Goal: Communication & Community: Participate in discussion

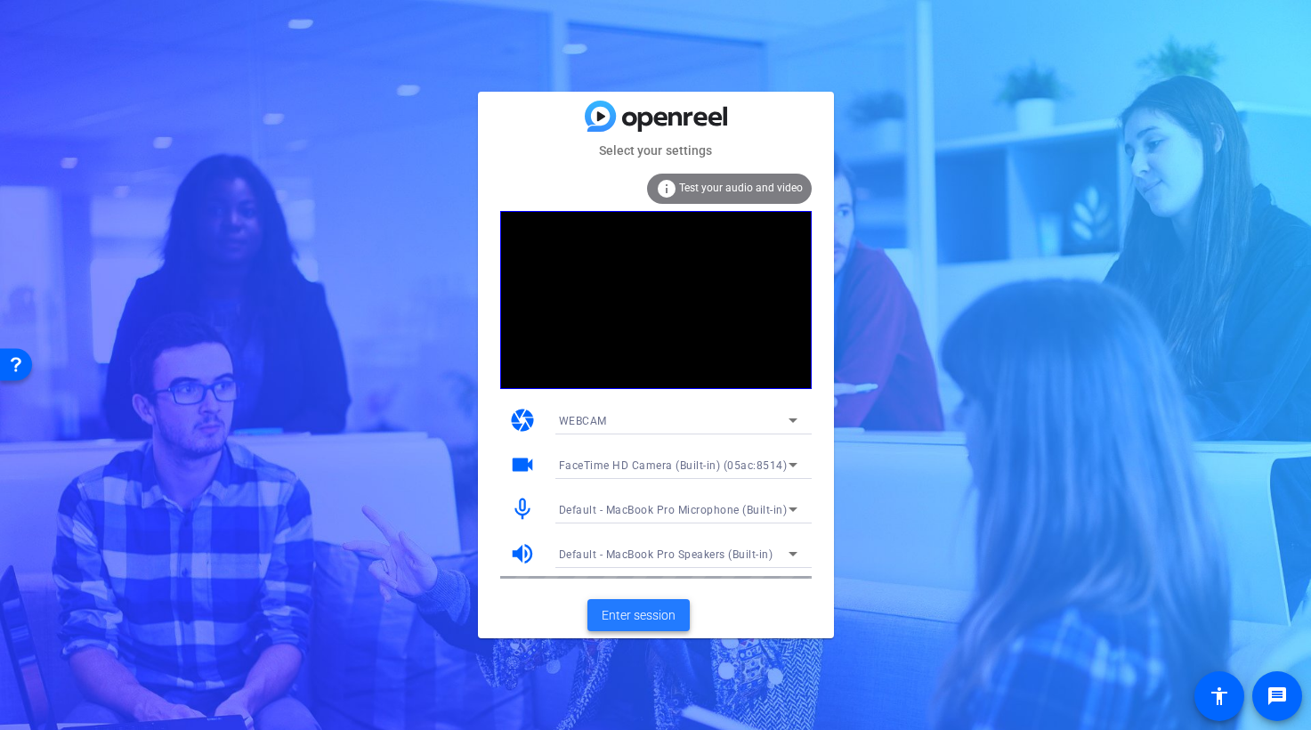
click at [635, 616] on span "Enter session" at bounding box center [639, 615] width 74 height 19
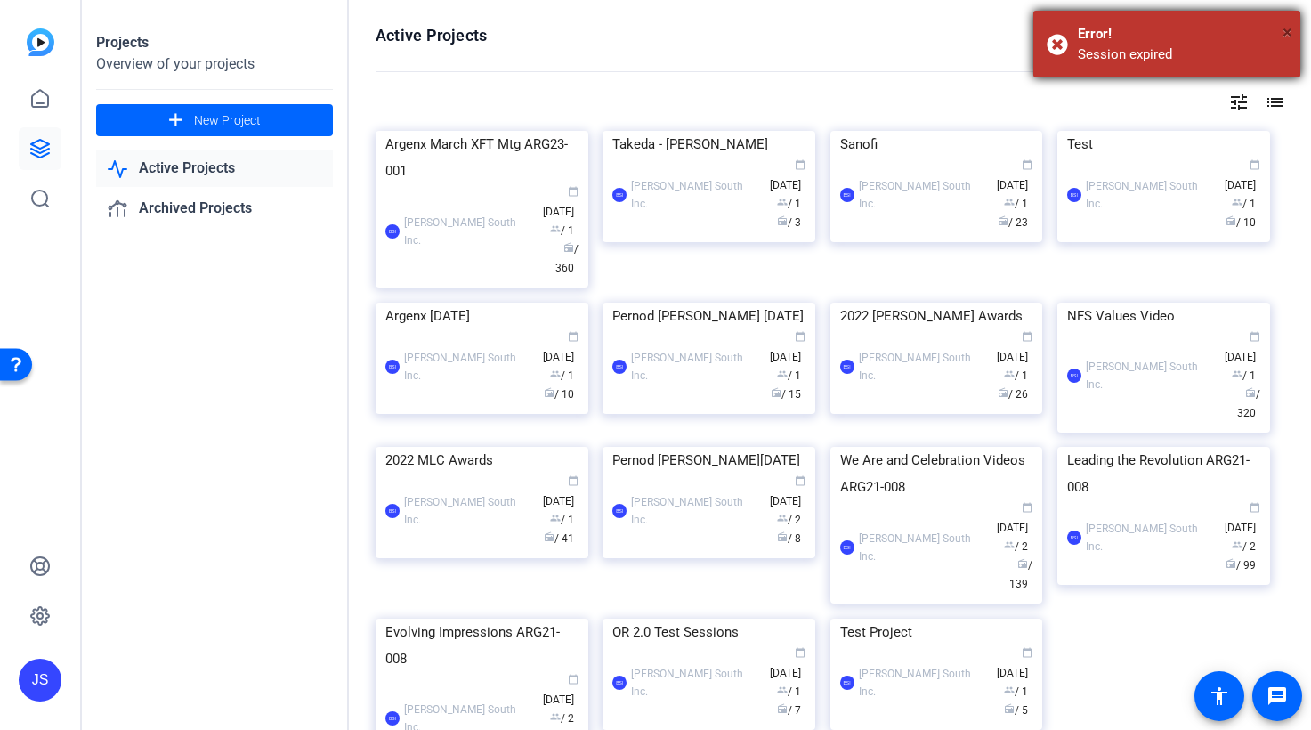
click at [1290, 34] on span "×" at bounding box center [1287, 31] width 10 height 21
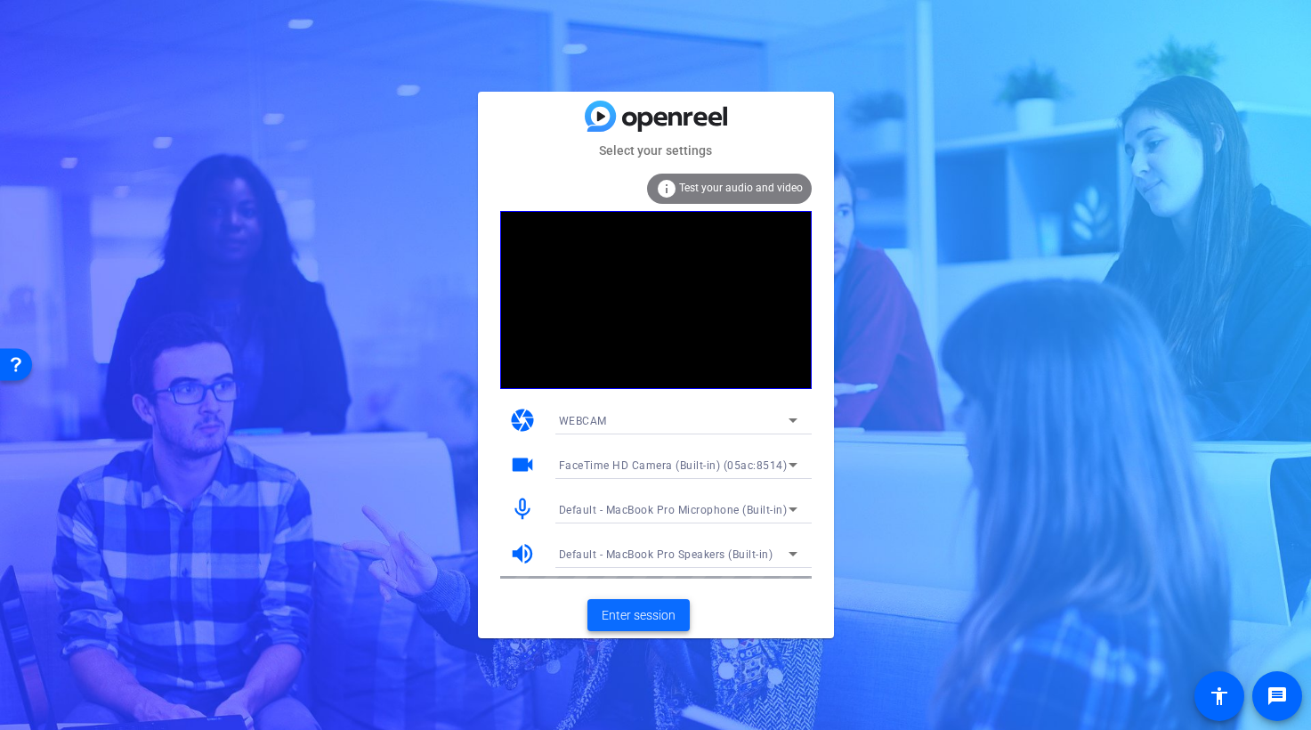
click at [626, 615] on span "Enter session" at bounding box center [639, 615] width 74 height 19
click at [646, 617] on span "Enter session" at bounding box center [639, 615] width 74 height 19
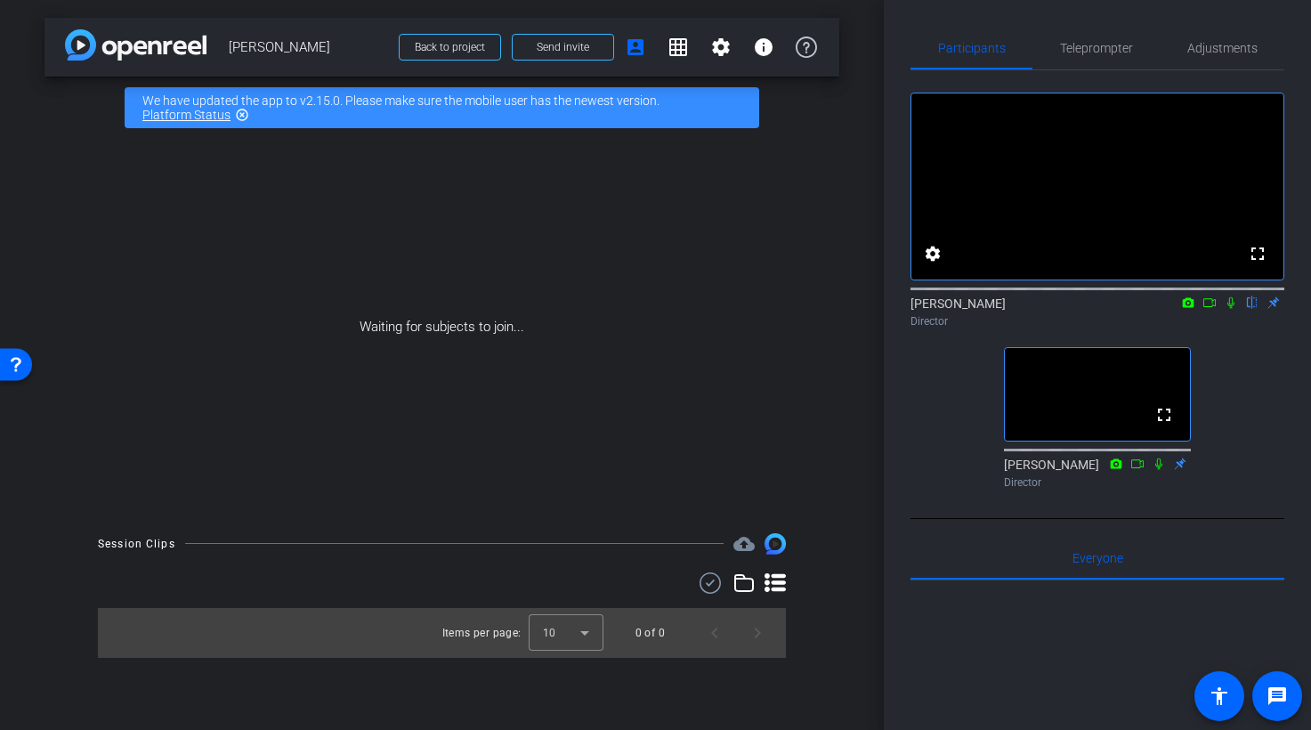
click at [1231, 309] on icon at bounding box center [1231, 302] width 14 height 12
click at [1213, 309] on icon at bounding box center [1209, 302] width 14 height 12
click at [1250, 309] on icon at bounding box center [1252, 302] width 14 height 12
click at [1232, 309] on icon at bounding box center [1231, 302] width 14 height 12
click at [1193, 295] on div at bounding box center [1097, 287] width 374 height 14
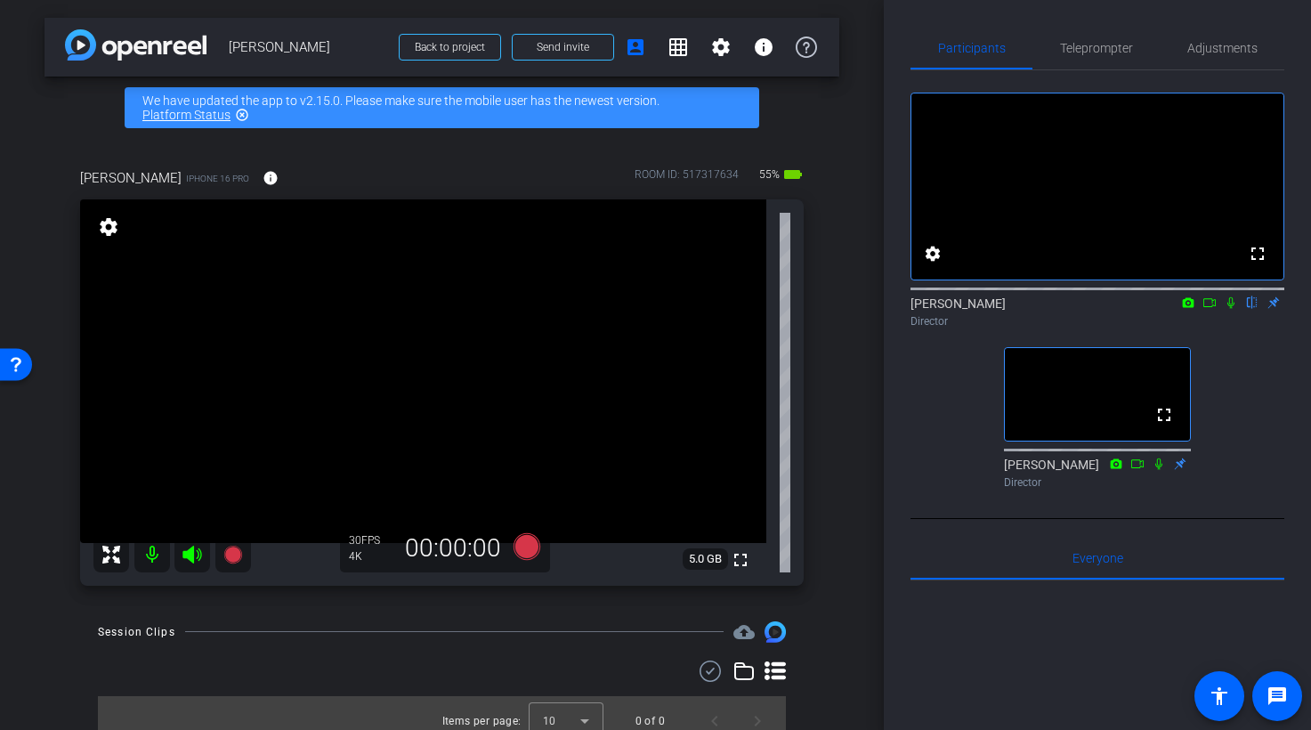
click at [1214, 309] on icon at bounding box center [1209, 302] width 14 height 12
click at [1214, 327] on div "[PERSON_NAME] Director" at bounding box center [1097, 312] width 374 height 35
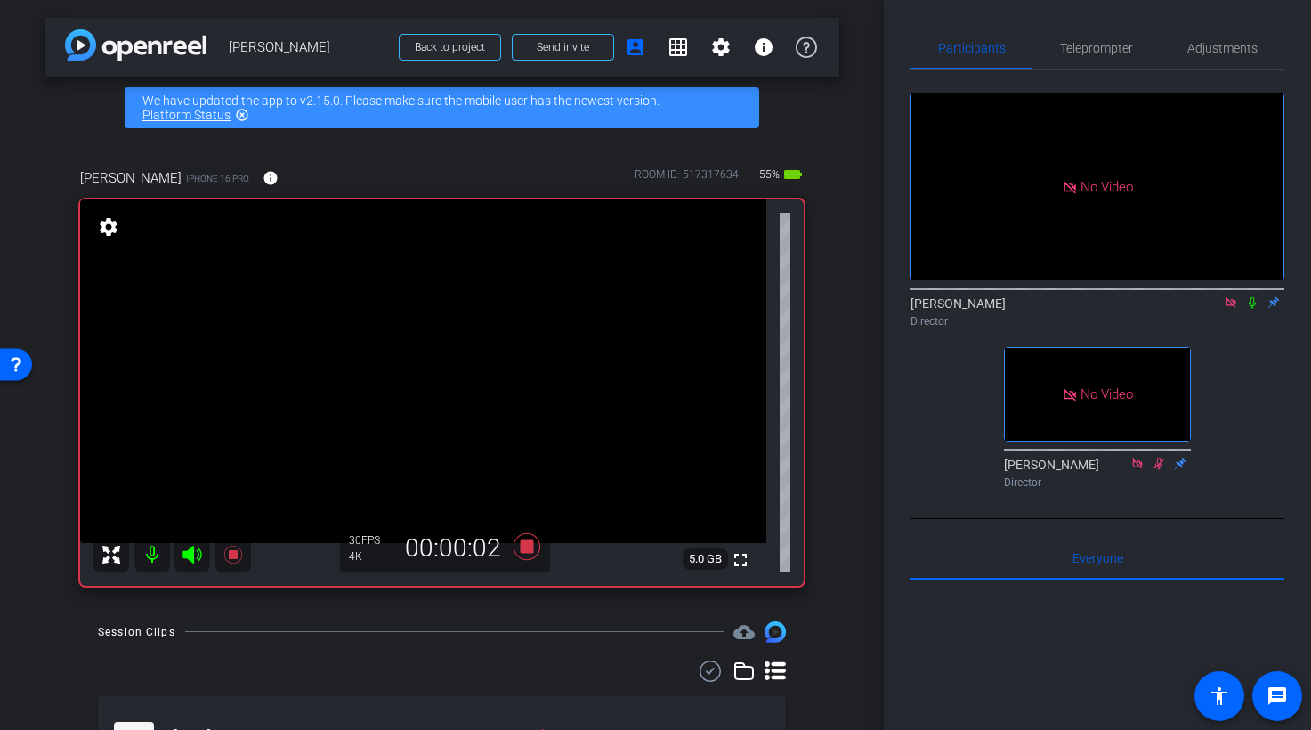
click at [1256, 309] on icon at bounding box center [1252, 302] width 14 height 12
click at [1254, 309] on icon at bounding box center [1253, 303] width 10 height 12
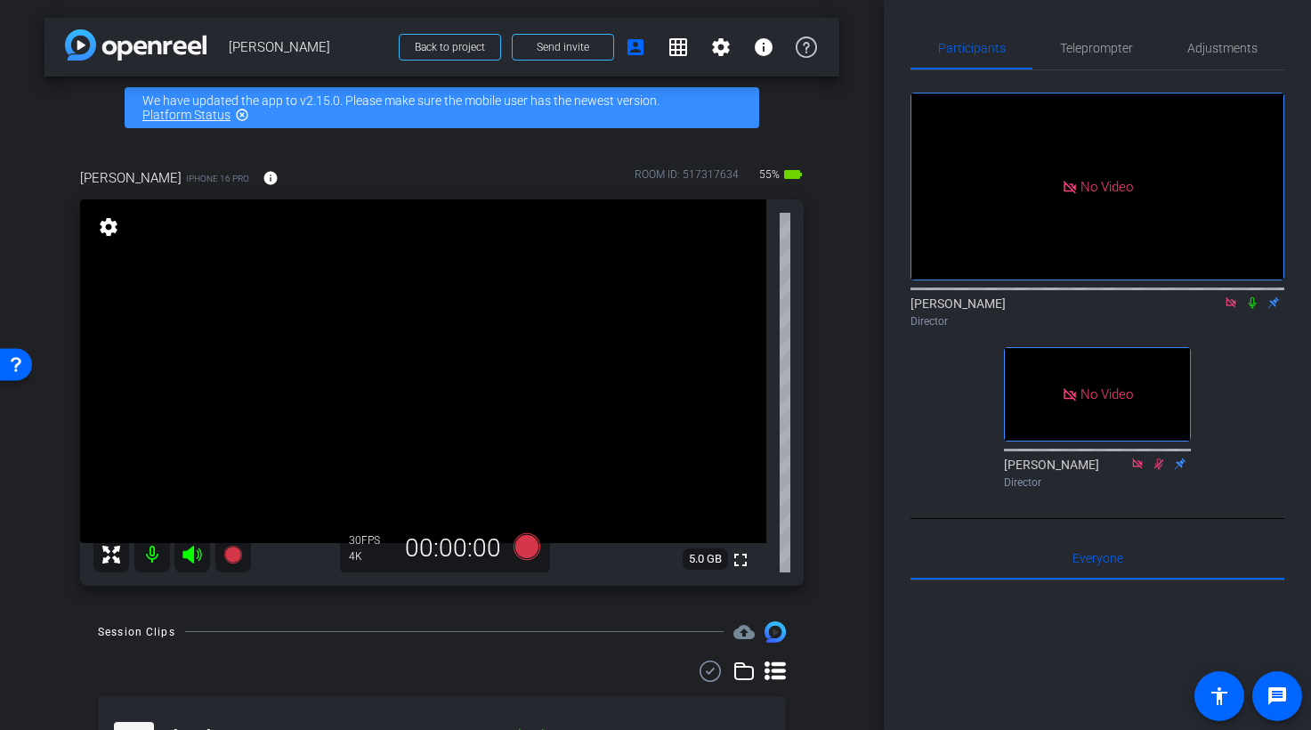
click at [1230, 307] on icon at bounding box center [1230, 302] width 10 height 10
click at [1215, 307] on icon at bounding box center [1209, 302] width 12 height 9
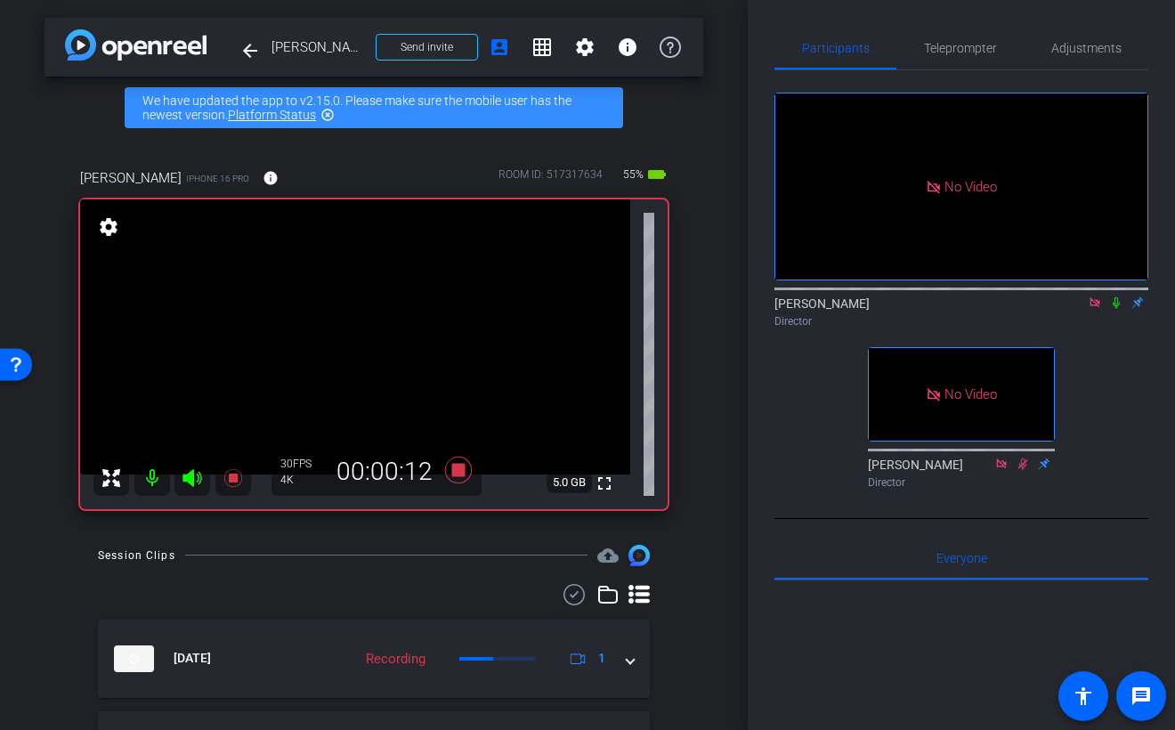
click at [1115, 309] on icon at bounding box center [1116, 302] width 14 height 12
click at [1121, 309] on icon at bounding box center [1116, 302] width 14 height 12
click at [1122, 309] on icon at bounding box center [1116, 302] width 14 height 12
click at [1120, 309] on icon at bounding box center [1116, 302] width 14 height 12
click at [1118, 309] on icon at bounding box center [1116, 302] width 14 height 12
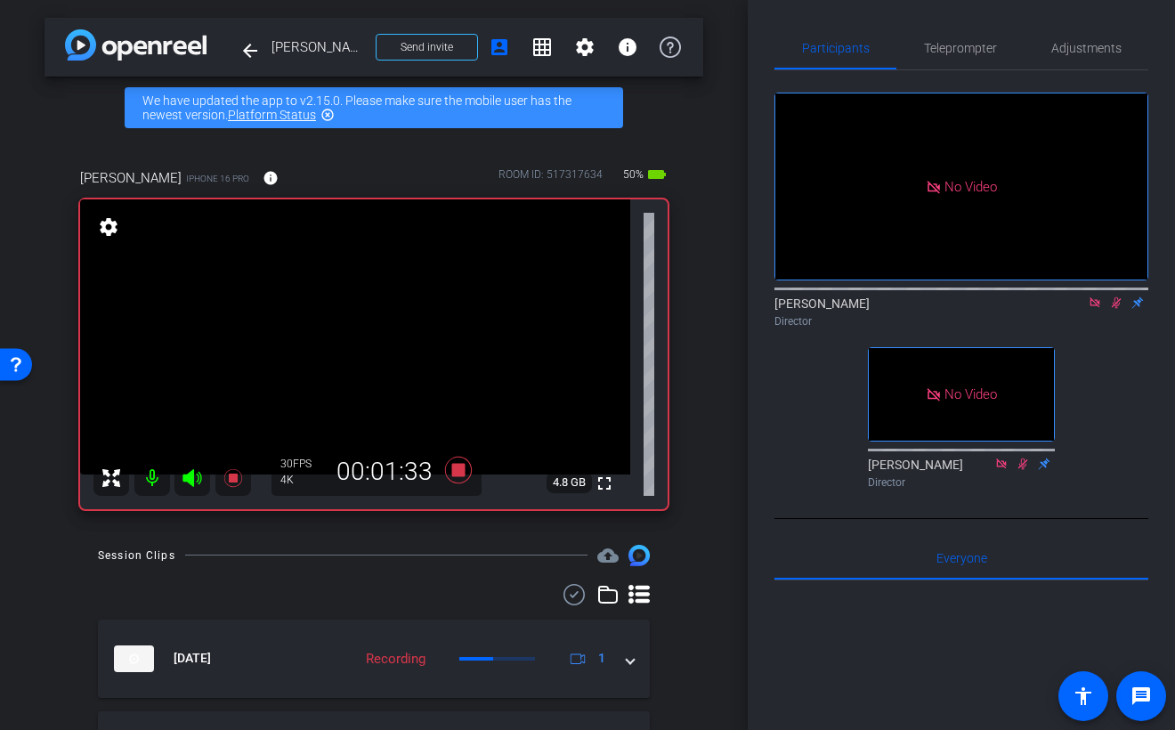
click at [1119, 309] on icon at bounding box center [1117, 303] width 10 height 12
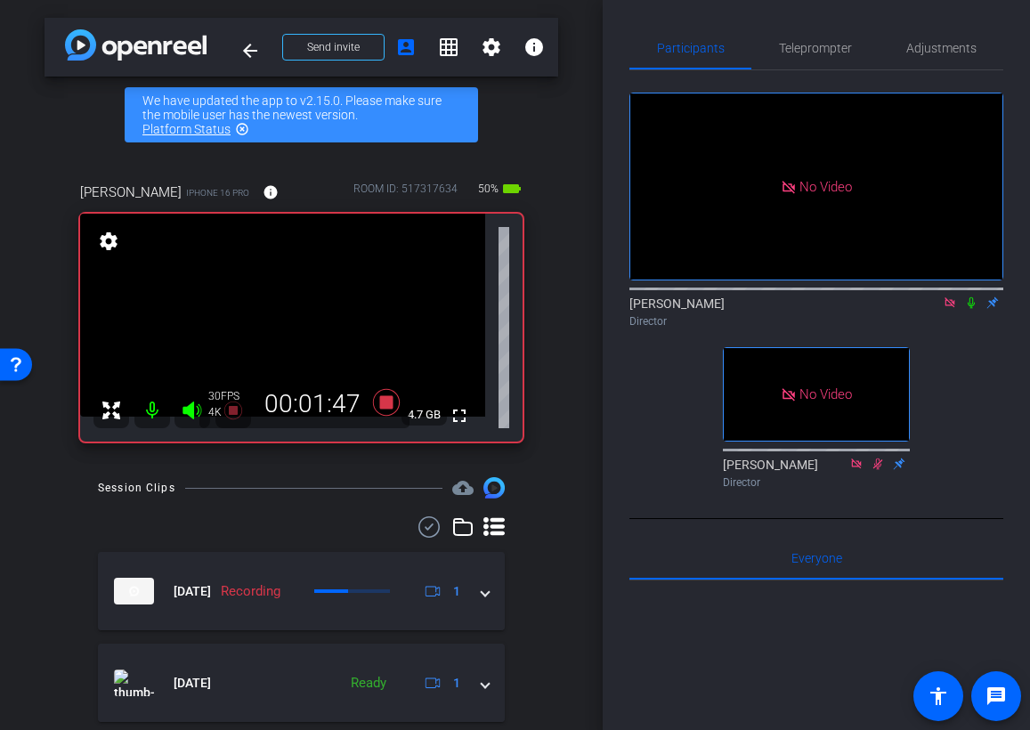
click at [974, 309] on icon at bounding box center [971, 302] width 14 height 12
click at [974, 309] on icon at bounding box center [971, 303] width 10 height 12
click at [973, 309] on icon at bounding box center [971, 302] width 14 height 12
click at [959, 400] on div "No Video [PERSON_NAME] Director No Video [PERSON_NAME] Director" at bounding box center [816, 282] width 374 height 425
click at [974, 309] on icon at bounding box center [971, 302] width 14 height 12
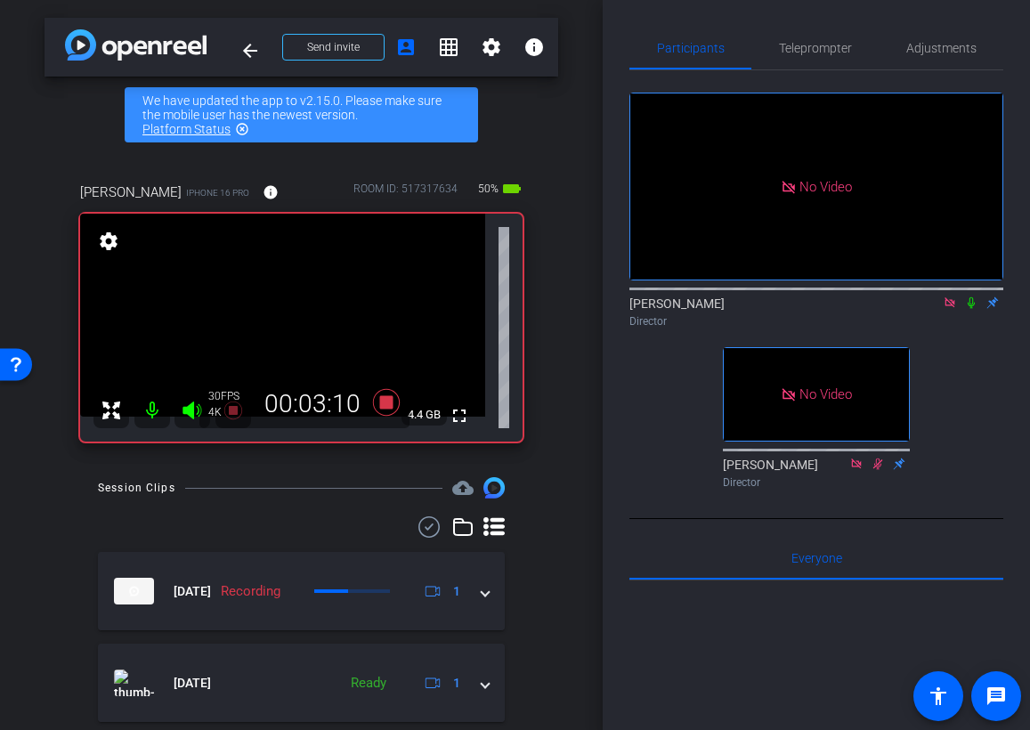
click at [974, 309] on icon at bounding box center [971, 302] width 14 height 12
click at [970, 309] on icon at bounding box center [971, 302] width 14 height 12
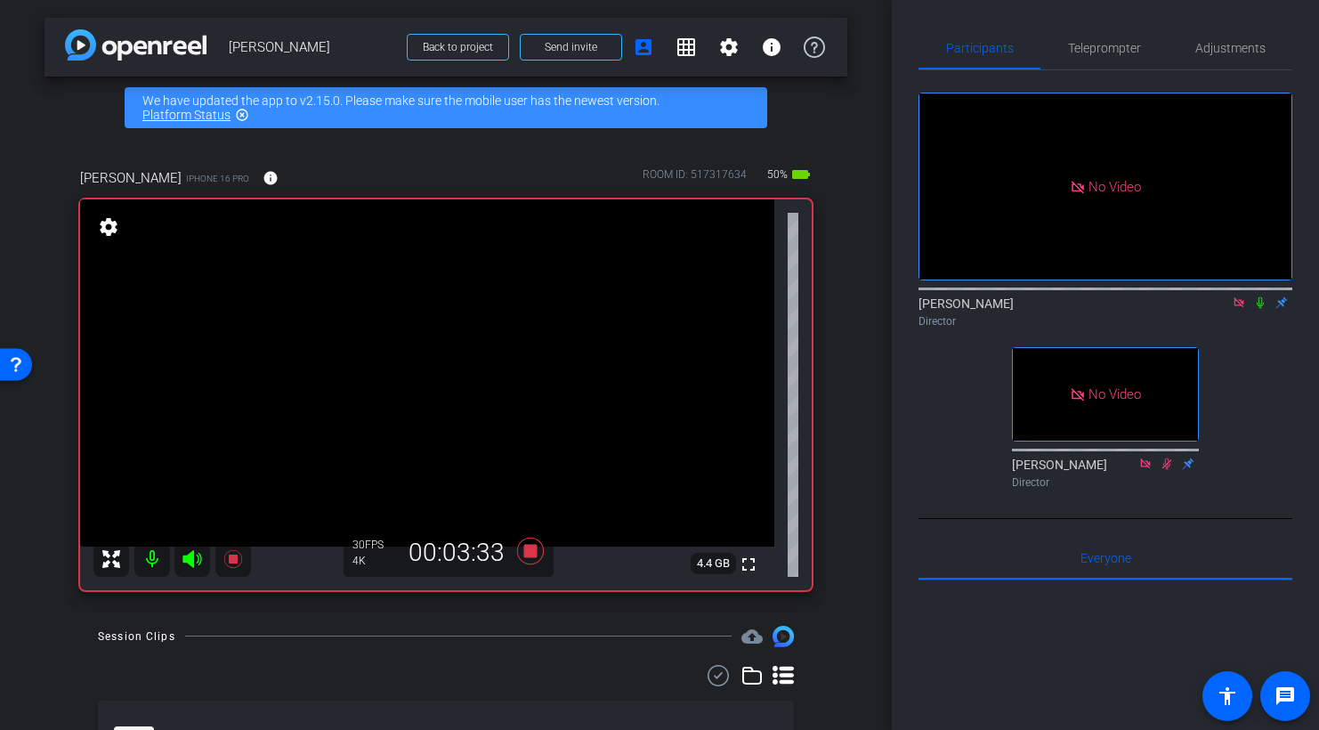
click at [1239, 307] on icon at bounding box center [1238, 302] width 10 height 10
